Goal: Entertainment & Leisure: Consume media (video, audio)

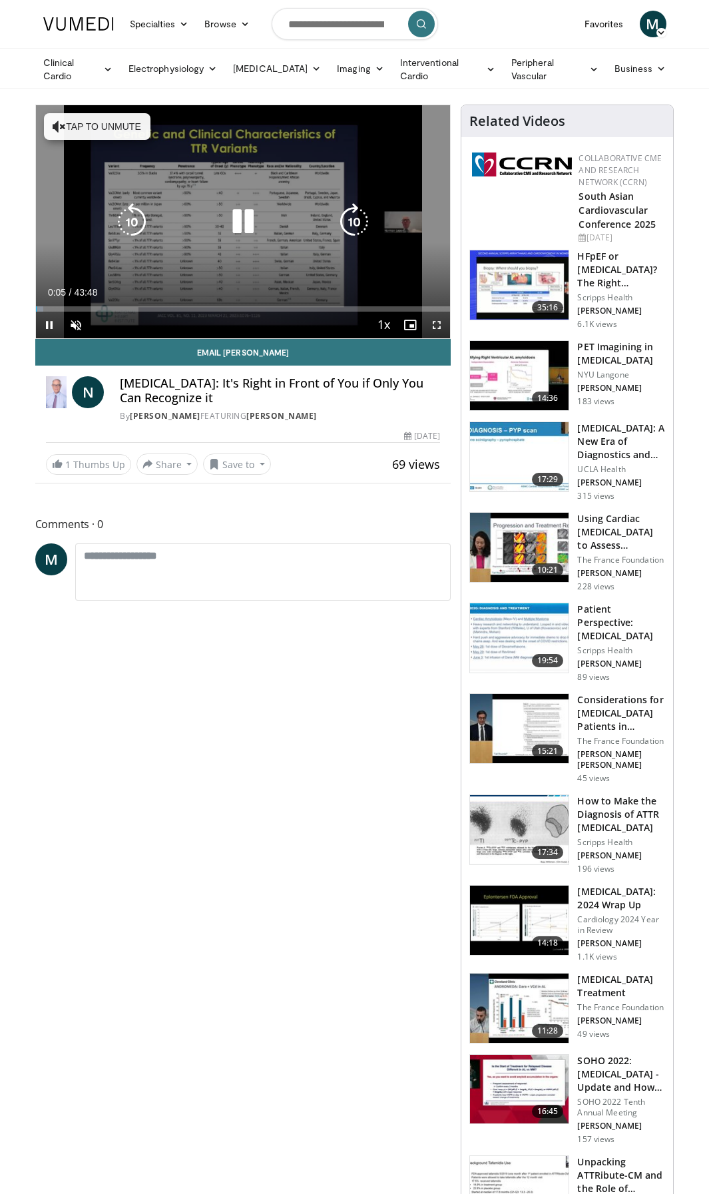
click at [242, 226] on icon "Video Player" at bounding box center [242, 221] width 37 height 37
click at [241, 225] on icon "Video Player" at bounding box center [242, 221] width 37 height 37
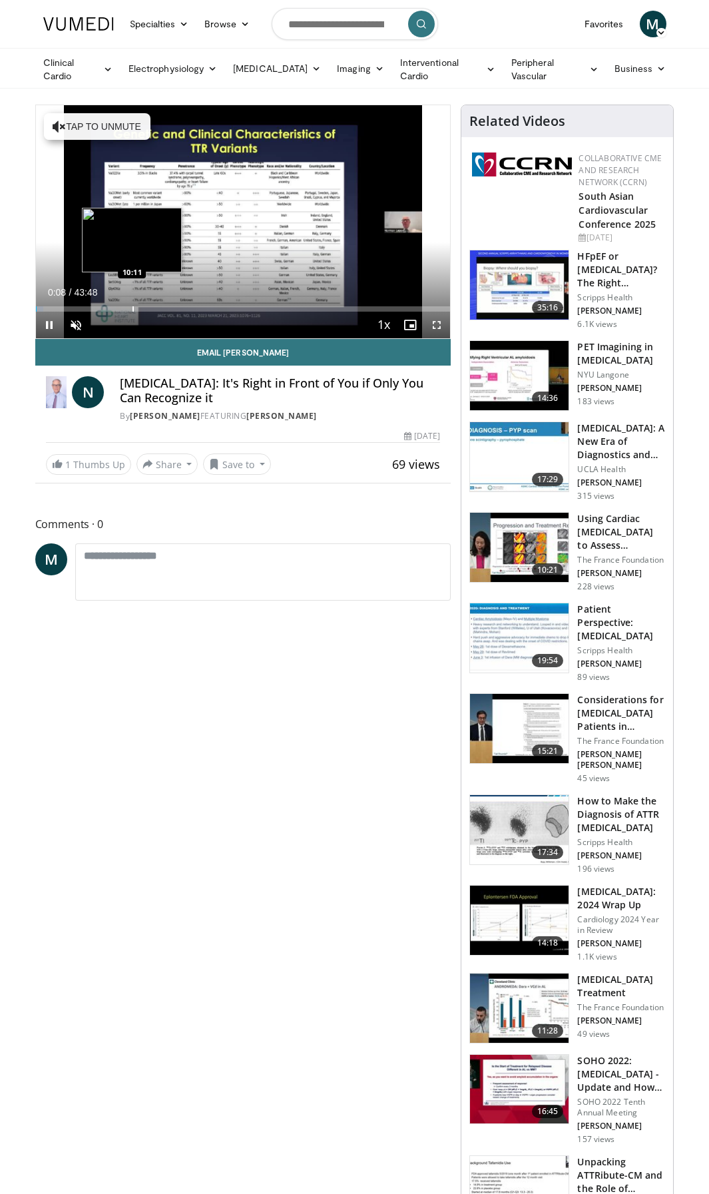
click at [133, 306] on div "Progress Bar" at bounding box center [133, 308] width 1 height 5
click at [137, 308] on div "Progress Bar" at bounding box center [137, 308] width 1 height 5
click at [135, 308] on div "Progress Bar" at bounding box center [135, 308] width 1 height 5
click at [129, 312] on div "Current Time 10:22 / Duration 43:48 Pause Skip Backward Skip Forward Unmute Loa…" at bounding box center [243, 325] width 415 height 27
click at [0, 0] on div "Progress Bar" at bounding box center [0, 0] width 0 height 0
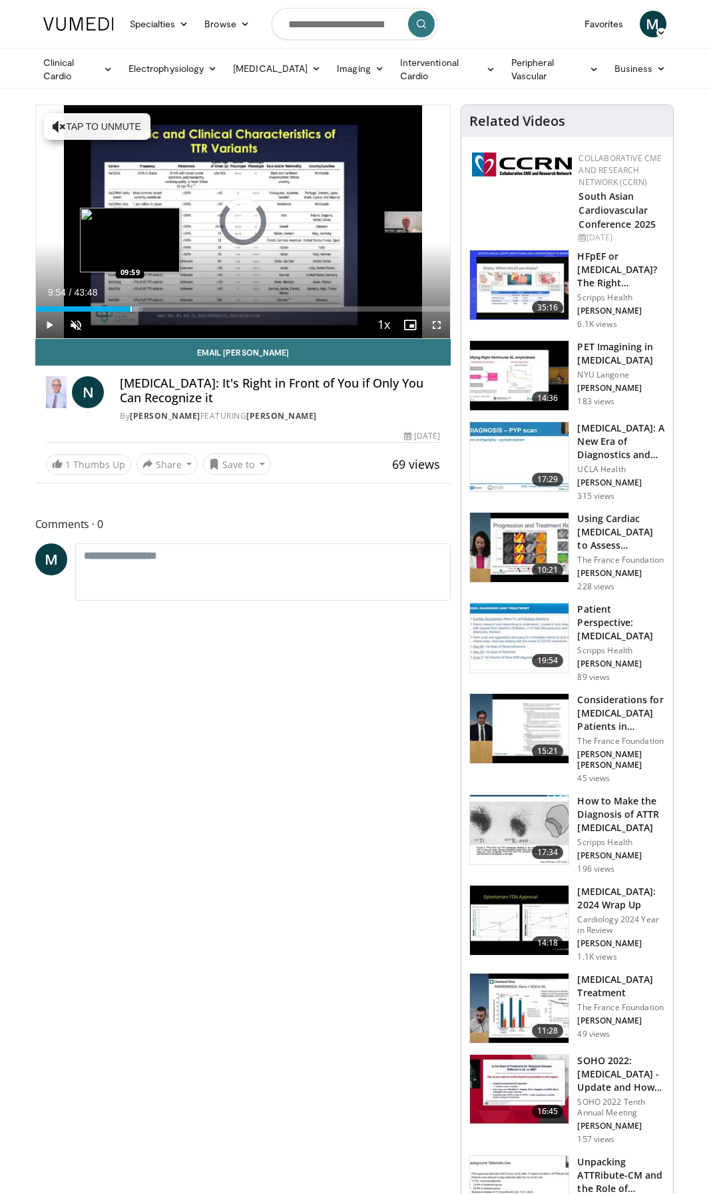
click at [131, 309] on div "Progress Bar" at bounding box center [131, 308] width 1 height 5
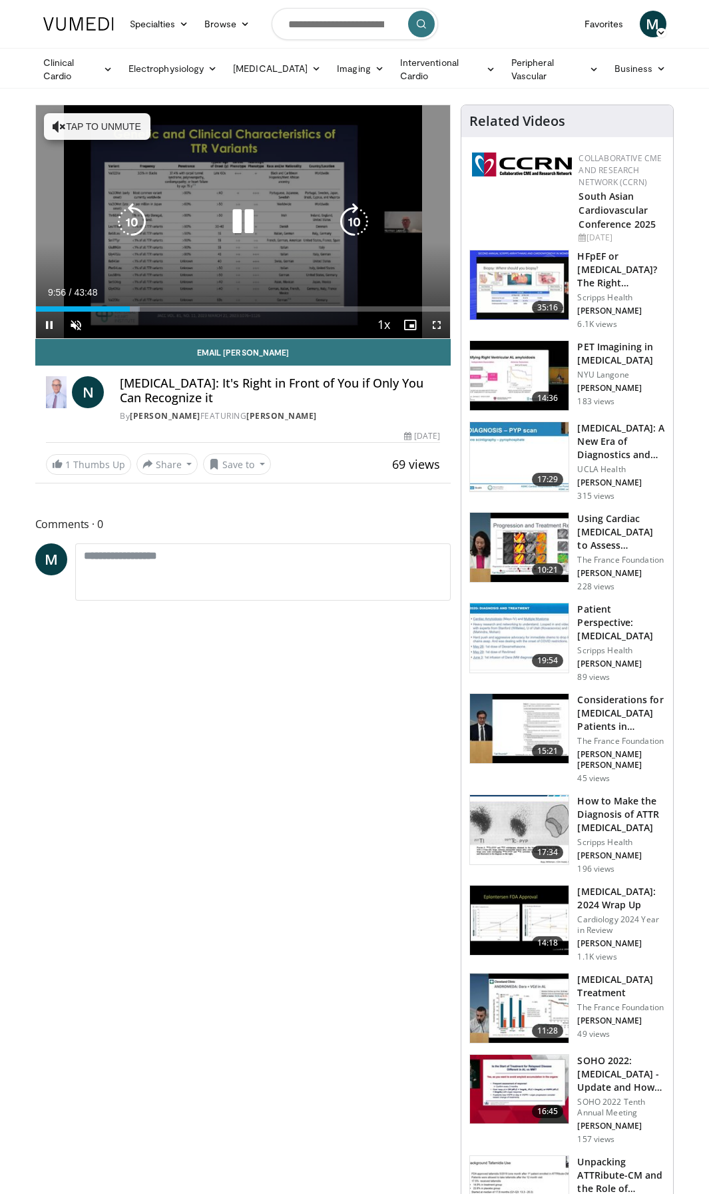
click at [241, 229] on icon "Video Player" at bounding box center [242, 221] width 37 height 37
click at [238, 221] on icon "Video Player" at bounding box center [242, 221] width 37 height 37
click at [93, 131] on button "Tap to unmute" at bounding box center [97, 126] width 107 height 27
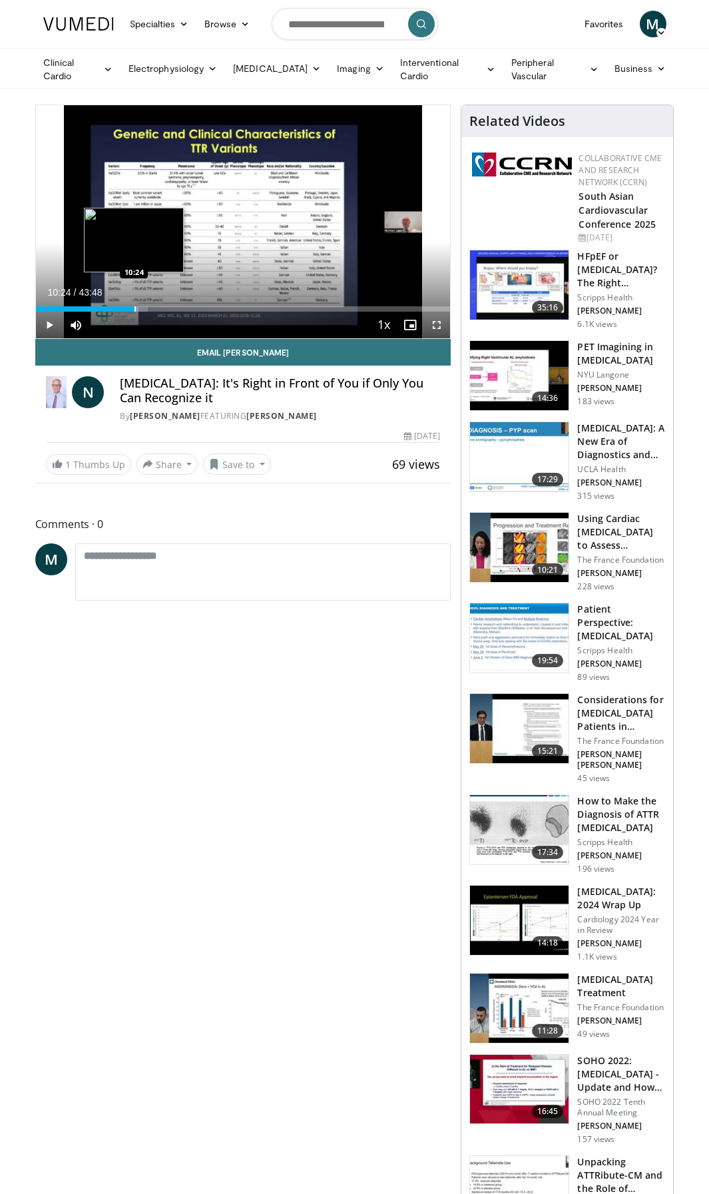
click at [135, 307] on div "Progress Bar" at bounding box center [135, 308] width 1 height 5
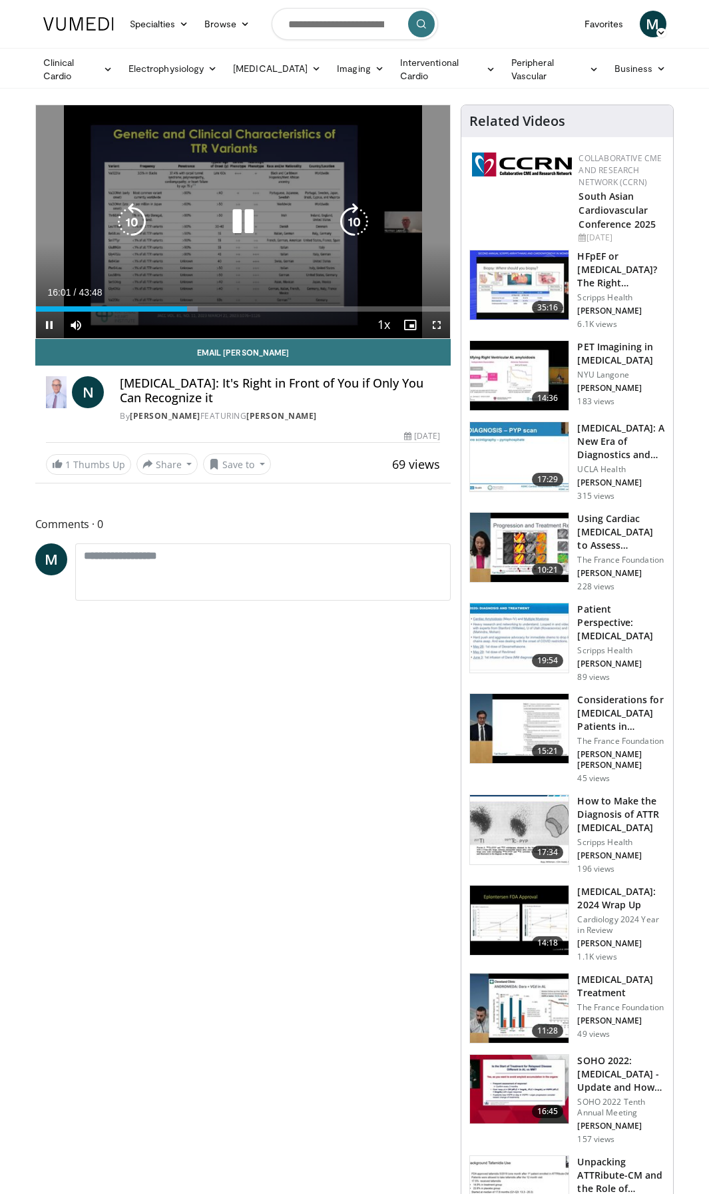
click at [244, 219] on icon "Video Player" at bounding box center [242, 221] width 37 height 37
click at [239, 222] on icon "Video Player" at bounding box center [242, 221] width 37 height 37
click at [246, 219] on icon "Video Player" at bounding box center [242, 221] width 37 height 37
click at [242, 219] on icon "Video Player" at bounding box center [242, 221] width 37 height 37
click at [233, 227] on icon "Video Player" at bounding box center [242, 221] width 37 height 37
